Goal: Task Accomplishment & Management: Complete application form

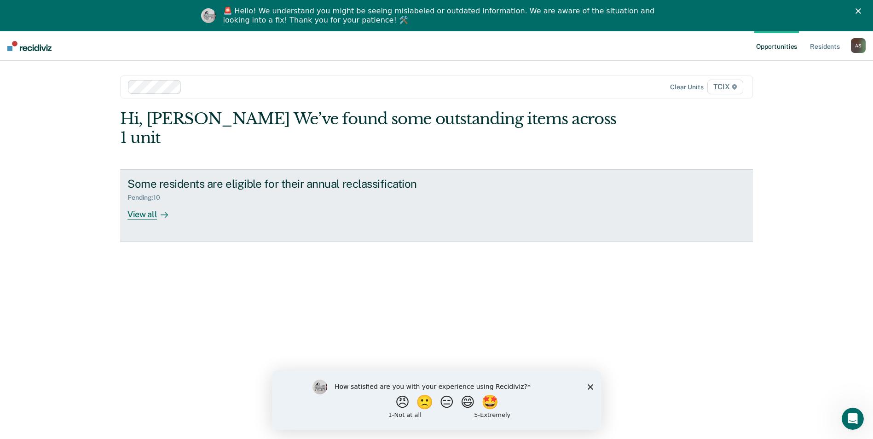
click at [255, 190] on div "Pending : 10" at bounding box center [289, 196] width 323 height 12
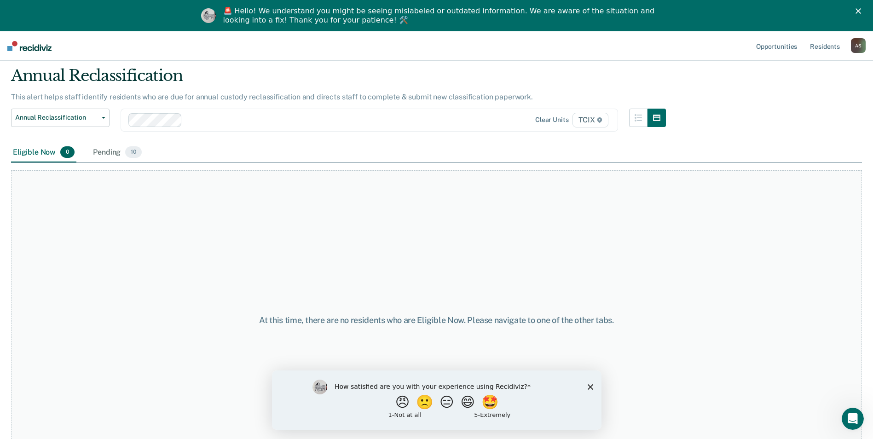
scroll to position [59, 0]
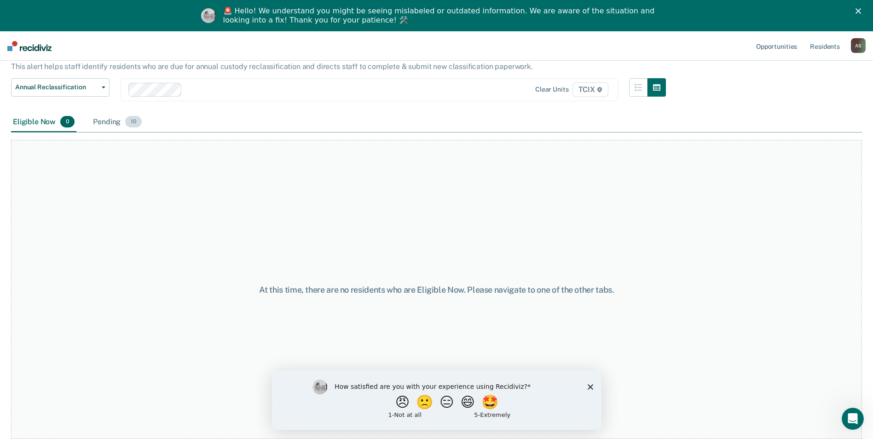
click at [135, 120] on span "10" at bounding box center [133, 122] width 17 height 12
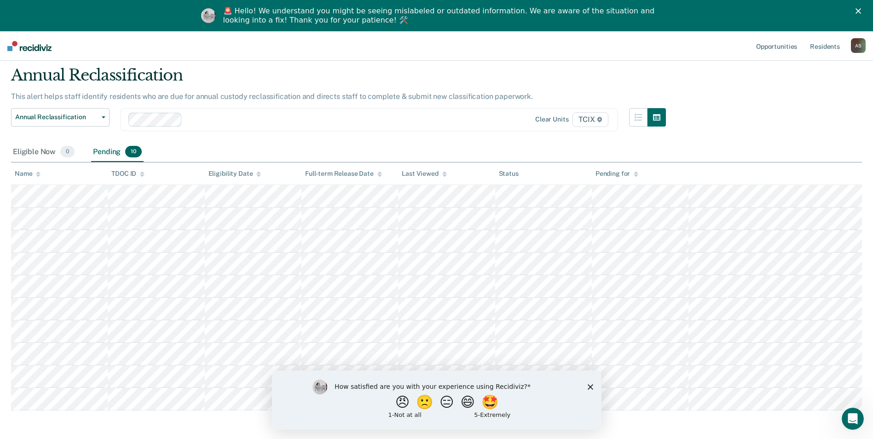
scroll to position [13, 0]
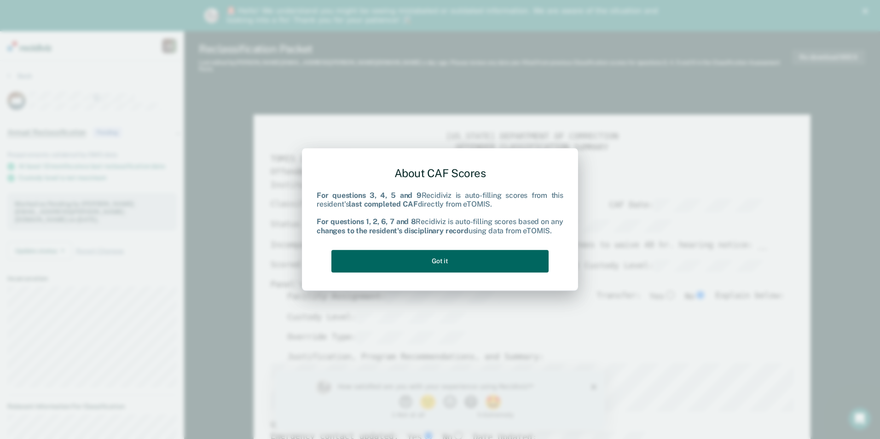
click at [472, 258] on button "Got it" at bounding box center [440, 261] width 217 height 23
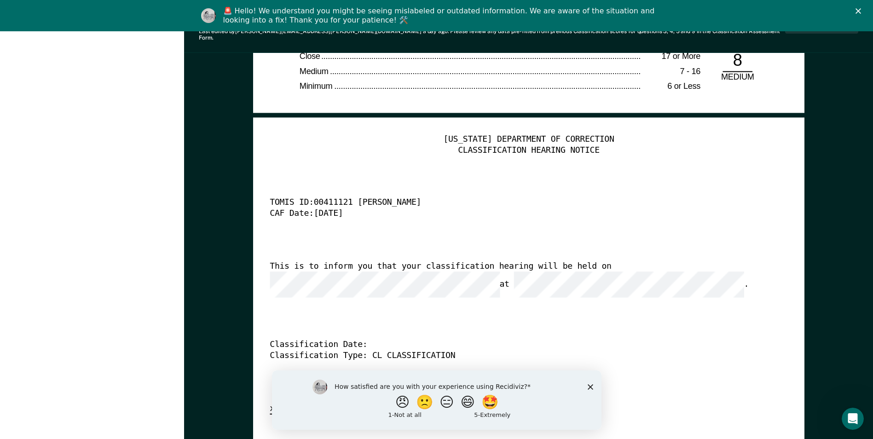
scroll to position [2348, 0]
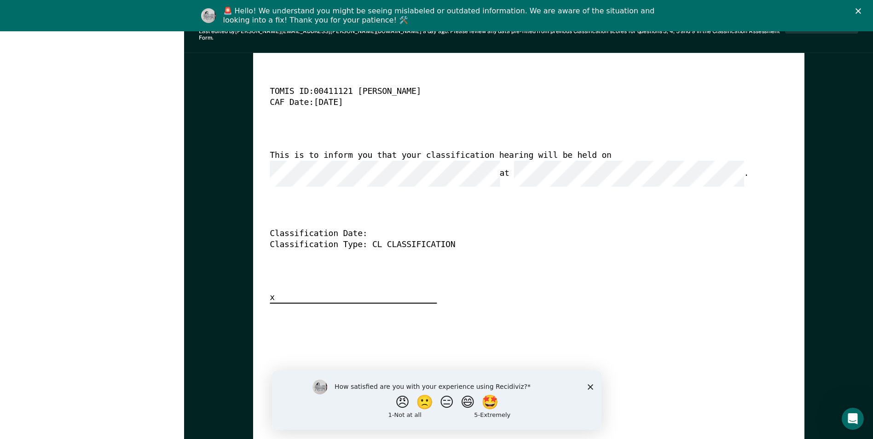
click at [586, 388] on div "How satisfied are you with your experience using Recidiviz? 😠 🙁 😑 😄 🤩 1 - Not a…" at bounding box center [437, 399] width 330 height 59
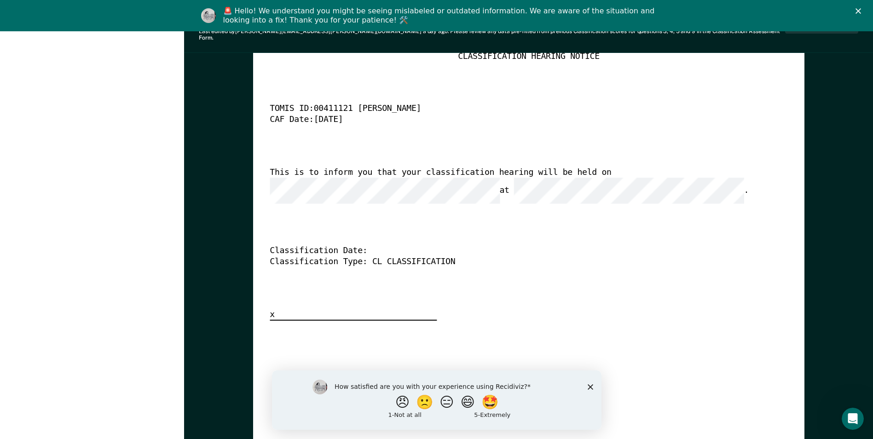
click at [591, 389] on icon "Close survey" at bounding box center [591, 387] width 6 height 6
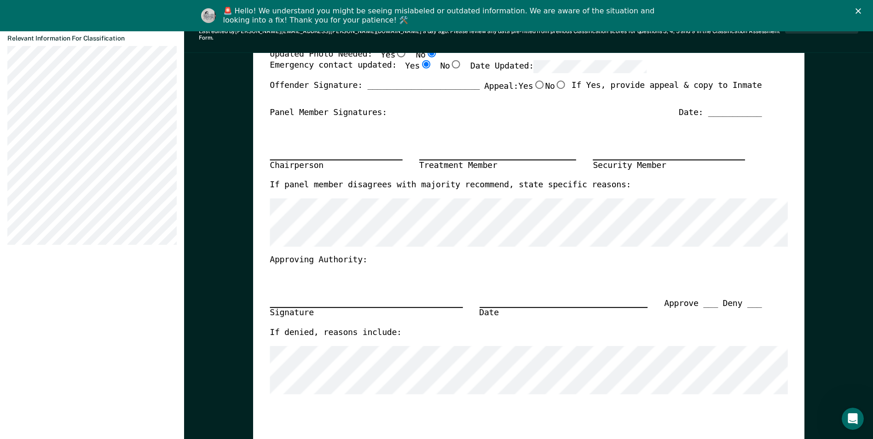
scroll to position [46, 0]
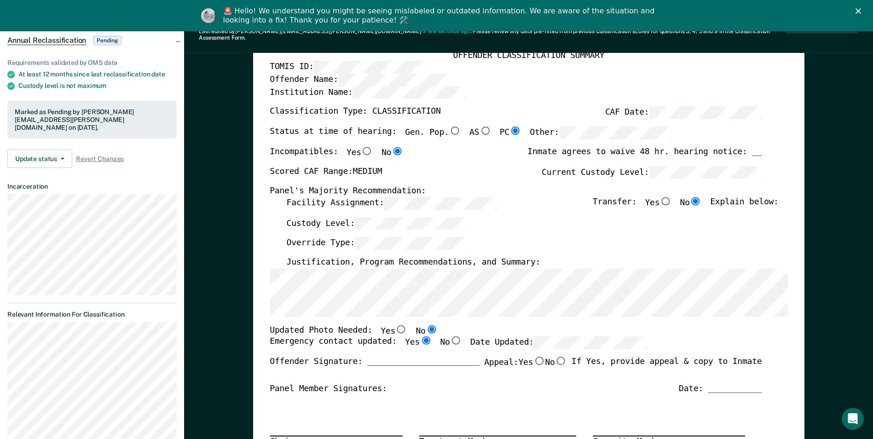
type textarea "x"
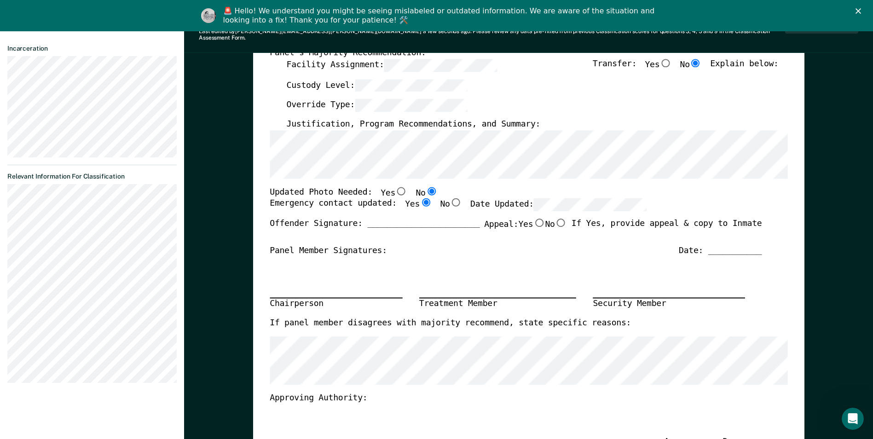
scroll to position [0, 0]
